Goal: Check status: Check status

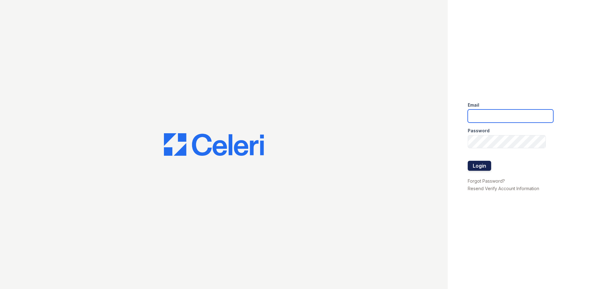
type input "arrivesilverspring@trinity-pm.com"
click at [486, 162] on button "Login" at bounding box center [479, 166] width 23 height 10
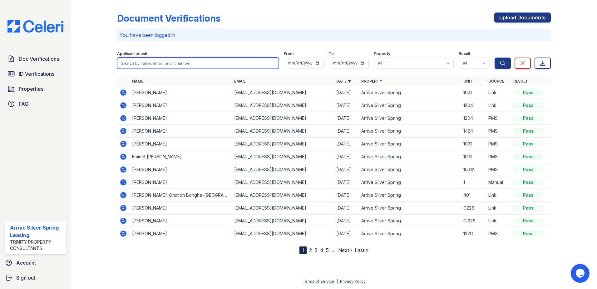
click at [197, 65] on input "search" at bounding box center [198, 62] width 162 height 11
type input "renia jean"
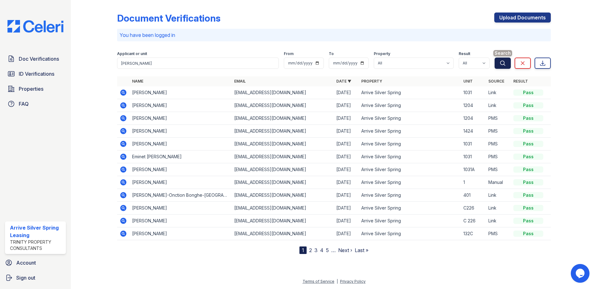
click at [507, 65] on button "Search" at bounding box center [503, 62] width 16 height 11
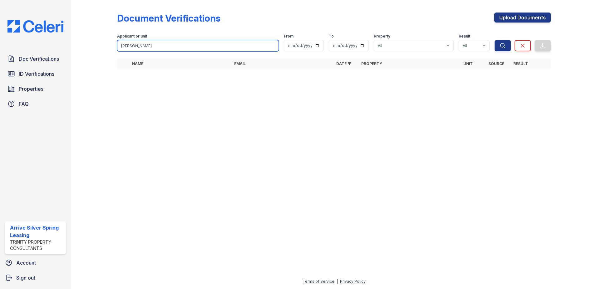
click at [185, 48] on input "renia jean" at bounding box center [198, 45] width 162 height 11
drag, startPoint x: 270, startPoint y: 47, endPoint x: 274, endPoint y: 48, distance: 4.4
click at [270, 48] on input "renia jean" at bounding box center [198, 45] width 162 height 11
click at [276, 46] on input "renia jean" at bounding box center [198, 45] width 162 height 11
click at [273, 47] on input "renia jean" at bounding box center [198, 45] width 162 height 11
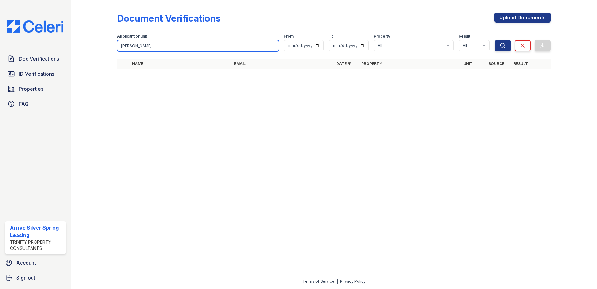
click at [273, 47] on input "renia jean" at bounding box center [198, 45] width 162 height 11
click at [271, 44] on input "renia jean" at bounding box center [198, 45] width 162 height 11
drag, startPoint x: 237, startPoint y: 151, endPoint x: 235, endPoint y: 146, distance: 6.0
click at [237, 151] on div at bounding box center [334, 181] width 506 height 192
drag, startPoint x: 163, startPoint y: 49, endPoint x: 78, endPoint y: 44, distance: 85.1
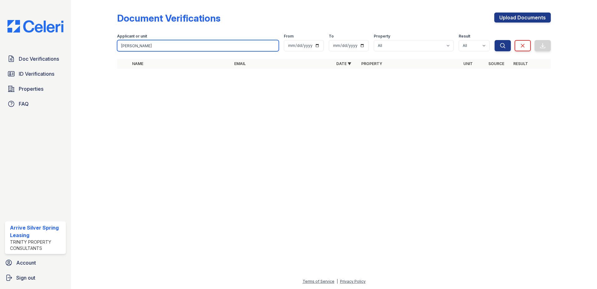
click at [78, 45] on div "Document Verifications Upload Documents Filter Applicant or unit renia jean Fro…" at bounding box center [334, 144] width 526 height 289
click at [201, 49] on form "Applicant or unit From To Property All Arrive Silver Spring Result All Pass Cau…" at bounding box center [334, 41] width 434 height 25
click at [203, 47] on input "search" at bounding box center [198, 45] width 162 height 11
type input "ngwa"
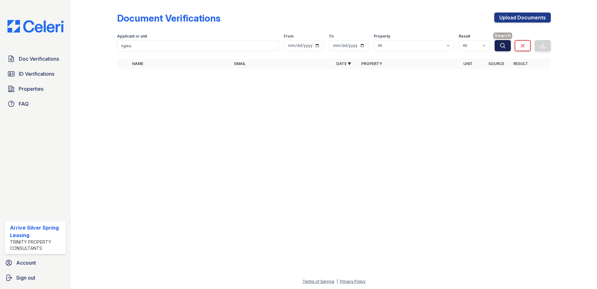
click at [505, 43] on icon "submit" at bounding box center [503, 45] width 6 height 6
click at [503, 46] on icon "submit" at bounding box center [503, 45] width 6 height 6
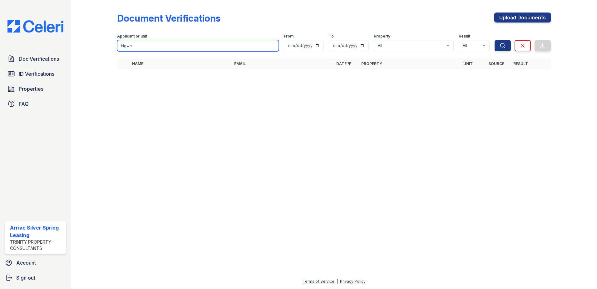
click at [123, 47] on input "Ngwa" at bounding box center [198, 45] width 162 height 11
click at [132, 46] on input "Ngwa" at bounding box center [198, 45] width 162 height 11
click at [127, 46] on input "Ngwa" at bounding box center [198, 45] width 162 height 11
type input "Ngwa"
drag, startPoint x: 152, startPoint y: 53, endPoint x: 120, endPoint y: 49, distance: 32.1
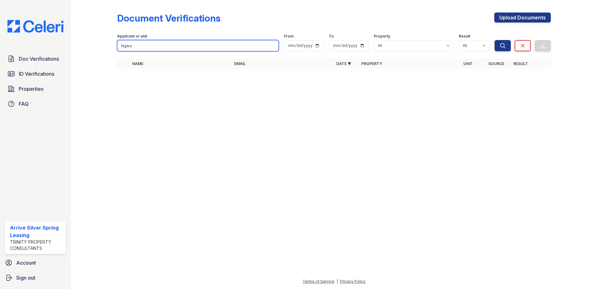
click at [117, 49] on form "Applicant or unit Ngwa From To Property All Arrive Silver Spring Result All Pas…" at bounding box center [334, 41] width 434 height 25
click at [140, 49] on input "Ngwa" at bounding box center [198, 45] width 162 height 11
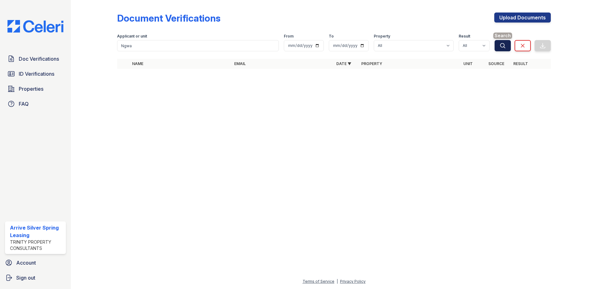
click at [499, 48] on button "Search" at bounding box center [503, 45] width 16 height 11
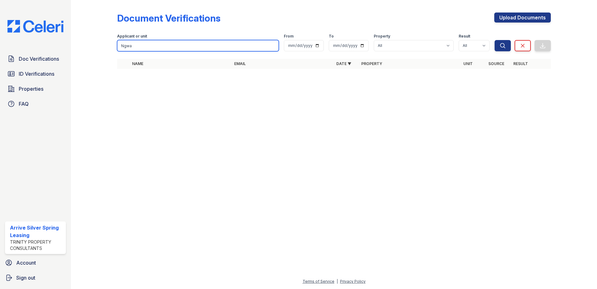
drag, startPoint x: 166, startPoint y: 47, endPoint x: 71, endPoint y: 44, distance: 94.7
click at [81, 44] on div "Document Verifications Upload Documents Filter Applicant or unit Ngwa From To P…" at bounding box center [334, 144] width 526 height 289
type input "teke"
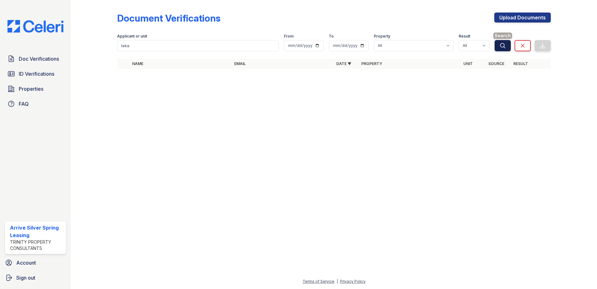
click at [503, 46] on icon "submit" at bounding box center [503, 45] width 6 height 6
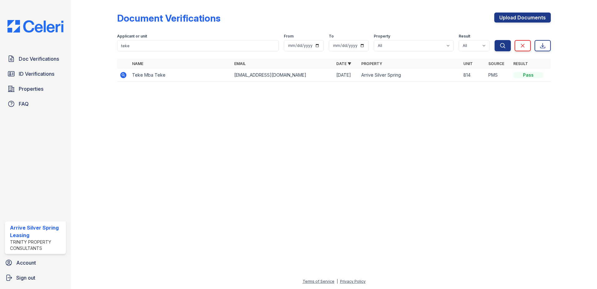
click at [153, 75] on td "Teke Mba Teke" at bounding box center [181, 75] width 102 height 13
click at [124, 75] on icon at bounding box center [123, 74] width 7 height 7
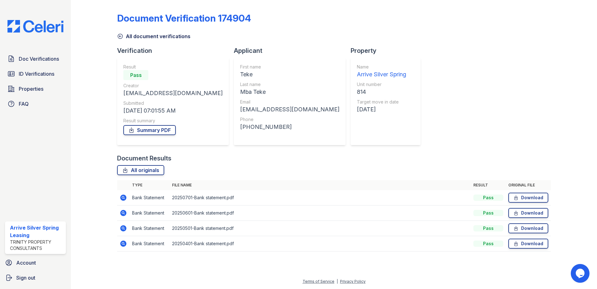
click at [121, 37] on icon at bounding box center [120, 36] width 6 height 6
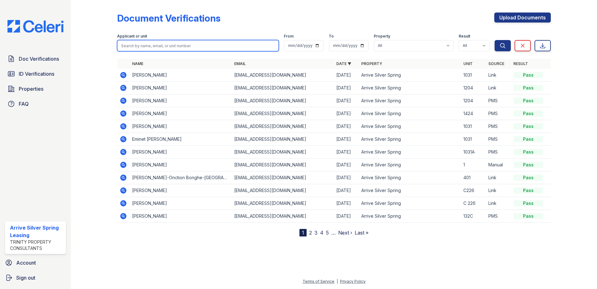
paste input "Mba Teke Yssizehn"
type input "Mba Teke Yssizehn"
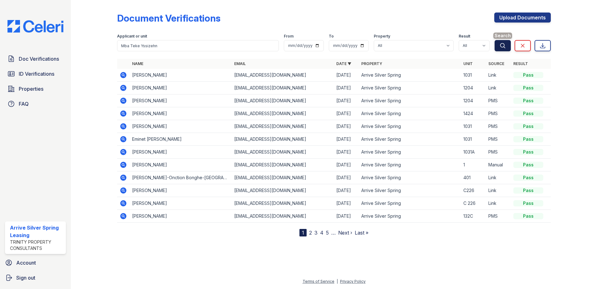
click at [501, 47] on icon "submit" at bounding box center [503, 45] width 6 height 6
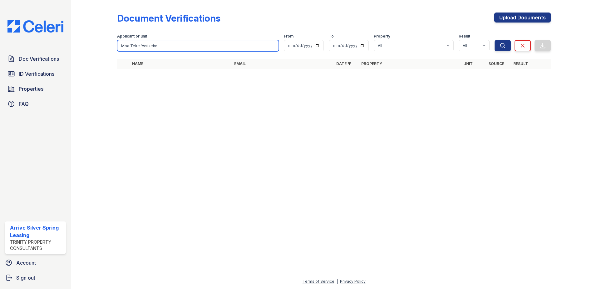
drag, startPoint x: 188, startPoint y: 49, endPoint x: 58, endPoint y: 40, distance: 129.6
click at [58, 40] on div "Doc Verifications ID Verifications Properties FAQ Arrive Silver Spring Leasing …" at bounding box center [298, 144] width 597 height 289
drag, startPoint x: 274, startPoint y: 44, endPoint x: 268, endPoint y: 44, distance: 5.9
drag, startPoint x: 274, startPoint y: 45, endPoint x: 271, endPoint y: 46, distance: 3.6
click at [274, 45] on input "Mba Teke Yssizehn" at bounding box center [198, 45] width 162 height 11
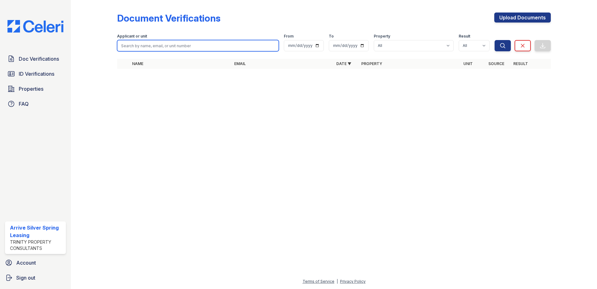
click at [271, 46] on input "search" at bounding box center [198, 45] width 162 height 11
paste input "Mba Teke Yssizehn"
type input "Mba Teke Yssizehn"
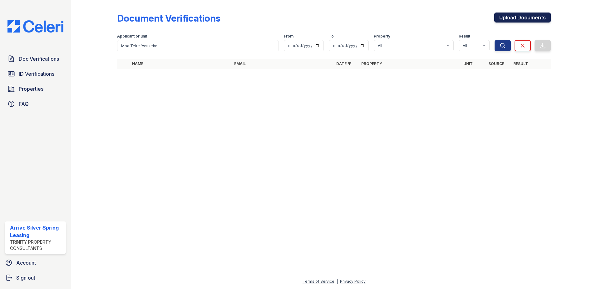
click at [531, 17] on link "Upload Documents" at bounding box center [522, 17] width 57 height 10
drag, startPoint x: 505, startPoint y: 48, endPoint x: 500, endPoint y: 68, distance: 20.6
click at [505, 48] on icon "submit" at bounding box center [503, 45] width 6 height 6
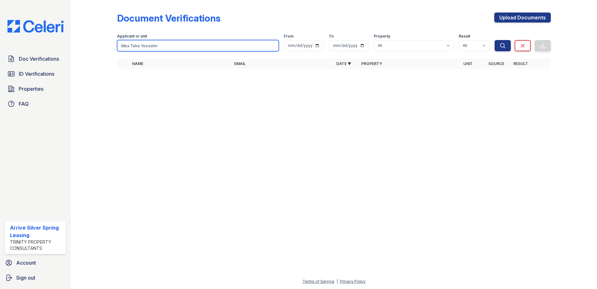
drag, startPoint x: 271, startPoint y: 47, endPoint x: 278, endPoint y: 48, distance: 7.3
click at [271, 47] on input "Mba Teke Yssizehn" at bounding box center [198, 45] width 162 height 11
click at [272, 46] on input "Mba Teke Yssizehn" at bounding box center [198, 45] width 162 height 11
type input "teke"
click at [495, 40] on button "Search" at bounding box center [503, 45] width 16 height 11
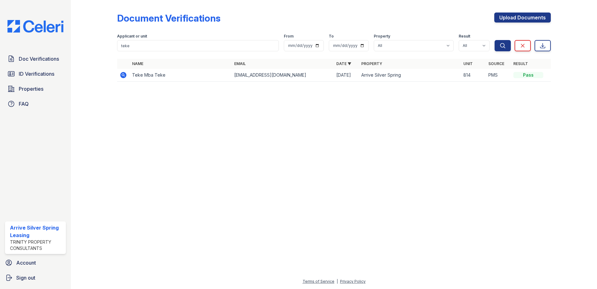
click at [170, 76] on td "Teke Mba Teke" at bounding box center [181, 75] width 102 height 13
click at [148, 76] on td "Teke Mba Teke" at bounding box center [181, 75] width 102 height 13
click at [140, 76] on td "Teke Mba Teke" at bounding box center [181, 75] width 102 height 13
click at [125, 74] on icon at bounding box center [123, 75] width 6 height 6
